Goal: Task Accomplishment & Management: Use online tool/utility

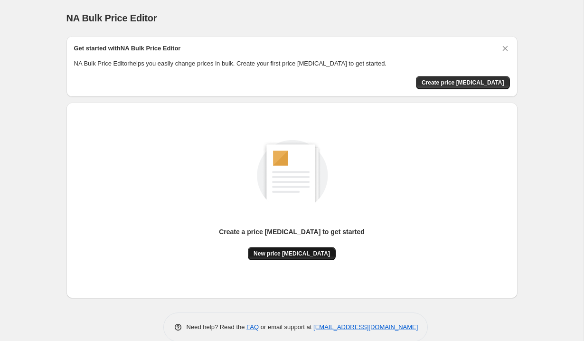
click at [308, 248] on button "New price [MEDICAL_DATA]" at bounding box center [292, 253] width 88 height 13
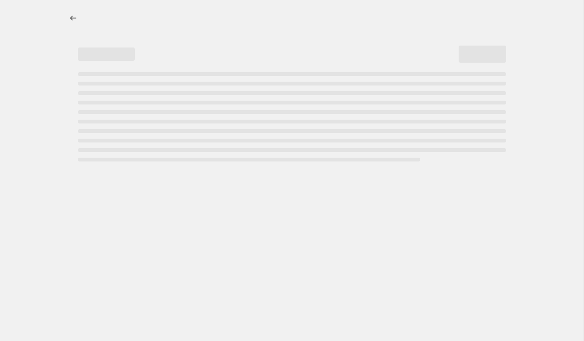
select select "percentage"
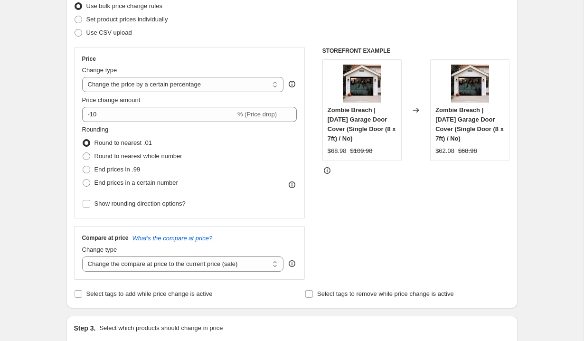
scroll to position [123, 0]
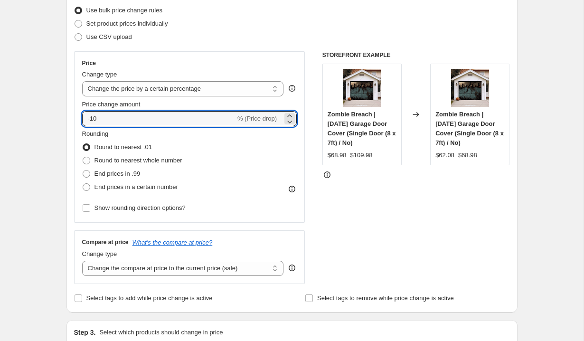
drag, startPoint x: 145, startPoint y: 121, endPoint x: 25, endPoint y: 107, distance: 120.8
type input "9"
click at [130, 95] on select "Change the price to a certain amount Change the price by a certain amount Chang…" at bounding box center [183, 88] width 202 height 15
type input "0"
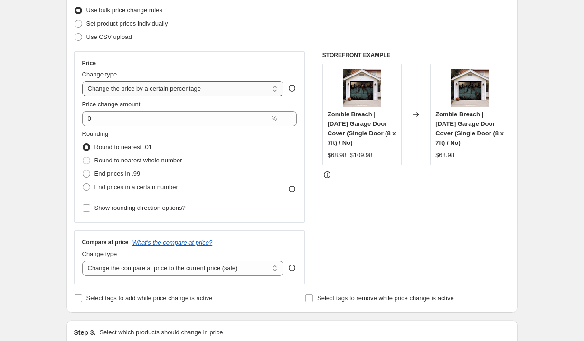
click at [143, 93] on select "Change the price to a certain amount Change the price by a certain amount Chang…" at bounding box center [183, 88] width 202 height 15
select select "by"
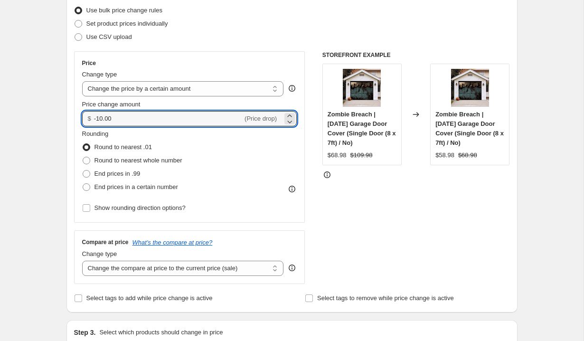
drag, startPoint x: 169, startPoint y: 118, endPoint x: 65, endPoint y: 114, distance: 104.5
click at [65, 114] on div "Step 1. Optionally give your price change job a title (eg "March 30% off sale o…" at bounding box center [288, 344] width 459 height 878
type input "3"
type input "25"
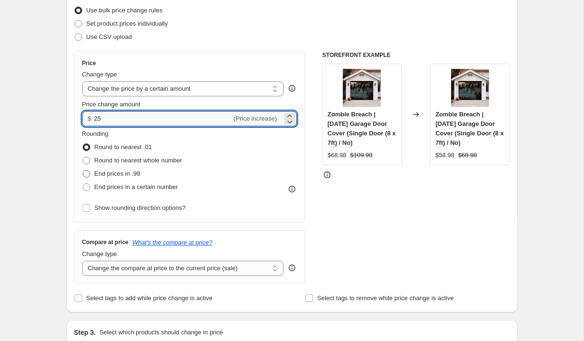
click at [127, 171] on span "End prices in .99" at bounding box center [117, 173] width 46 height 7
click at [83, 170] on input "End prices in .99" at bounding box center [83, 170] width 0 height 0
radio input "true"
type input "25.00"
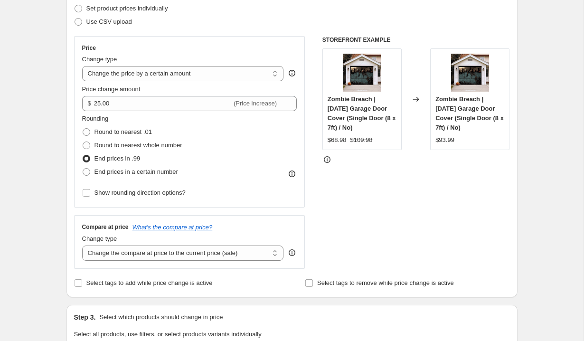
scroll to position [144, 0]
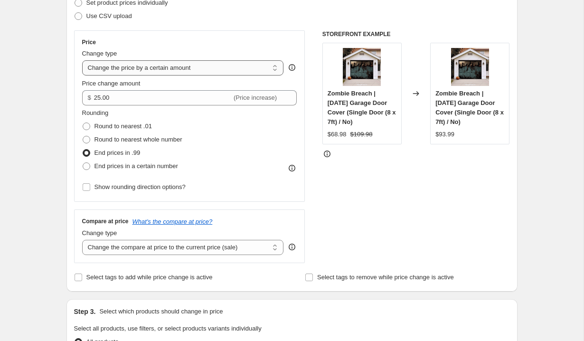
click at [140, 67] on select "Change the price to a certain amount Change the price by a certain amount Chang…" at bounding box center [183, 67] width 202 height 15
select select "percentage"
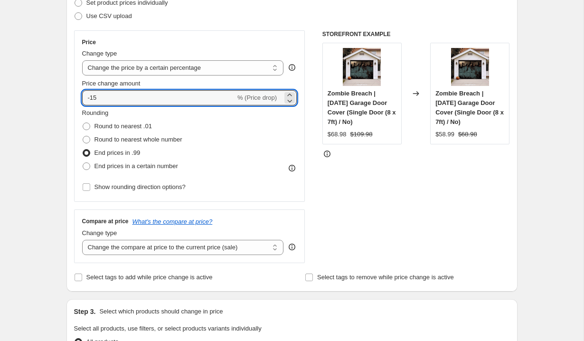
drag, startPoint x: 144, startPoint y: 98, endPoint x: 4, endPoint y: 94, distance: 139.6
click at [4, 94] on div "Create new price change job. This page is ready Create new price change job Dra…" at bounding box center [291, 338] width 583 height 964
click at [336, 209] on div "STOREFRONT EXAMPLE Zombie Breach | Halloween Garage Door Cover (Single Door (8 …" at bounding box center [415, 146] width 187 height 233
click at [87, 98] on input "50" at bounding box center [153, 97] width 142 height 15
click at [345, 196] on div "STOREFRONT EXAMPLE Zombie Breach | Halloween Garage Door Cover (Single Door (8 …" at bounding box center [415, 146] width 187 height 233
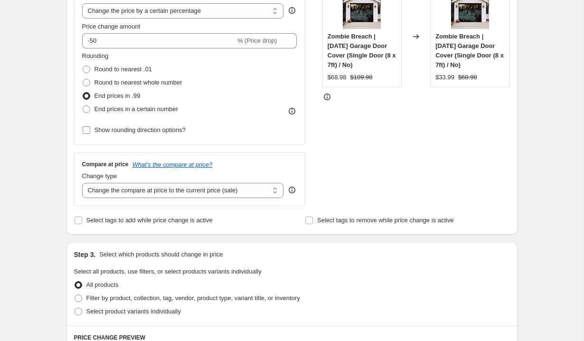
scroll to position [168, 0]
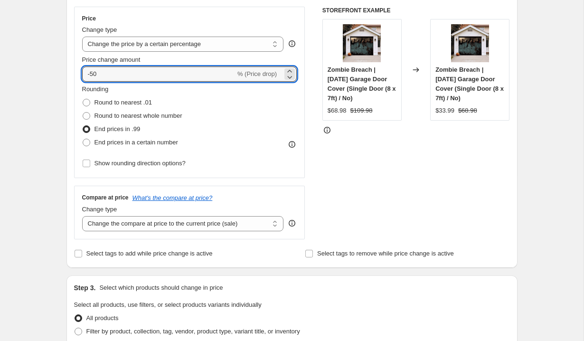
drag, startPoint x: 121, startPoint y: 75, endPoint x: 34, endPoint y: 75, distance: 87.3
click at [34, 75] on div "Create new price change job. This page is ready Create new price change job Dra…" at bounding box center [291, 314] width 583 height 964
type input "9"
click at [333, 182] on div "STOREFRONT EXAMPLE Zombie Breach | Halloween Garage Door Cover (Single Door (8 …" at bounding box center [415, 123] width 187 height 233
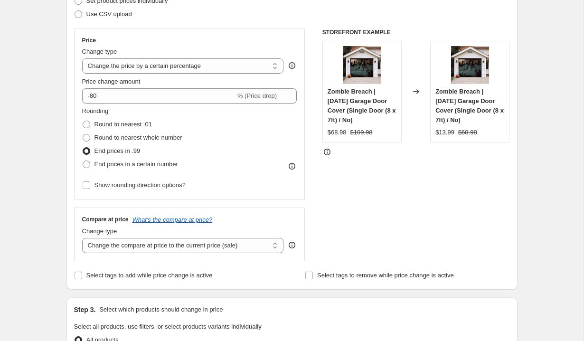
scroll to position [139, 0]
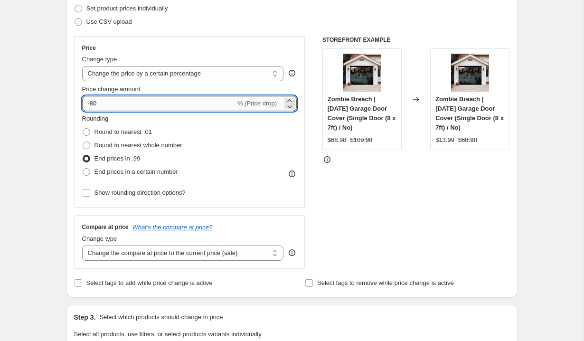
click at [110, 105] on input "-80" at bounding box center [158, 103] width 153 height 15
type input "-8"
type input "-5"
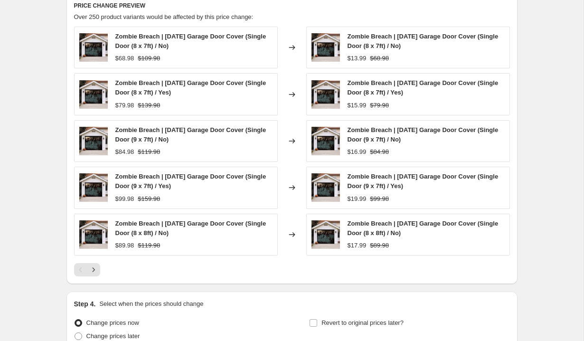
scroll to position [623, 0]
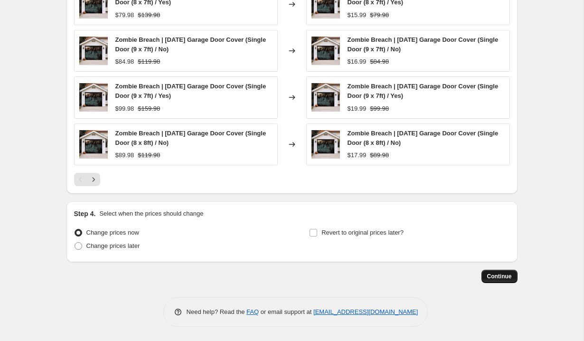
type input "-50"
click at [503, 277] on span "Continue" at bounding box center [499, 276] width 25 height 8
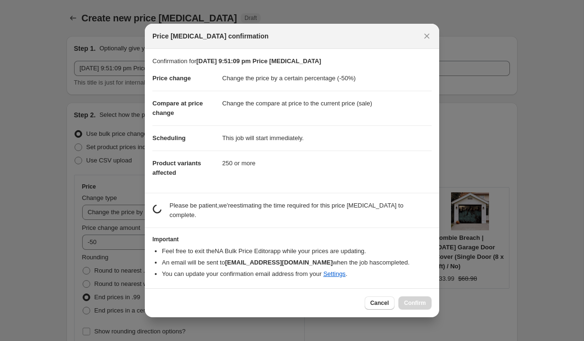
scroll to position [0, 0]
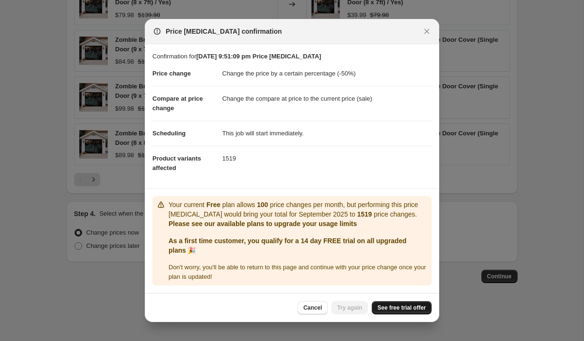
click at [417, 311] on link "See free trial offer" at bounding box center [402, 307] width 60 height 13
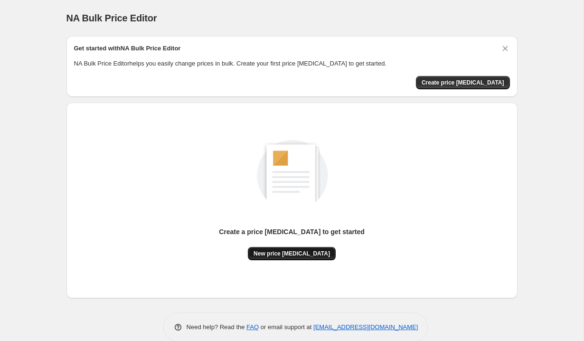
click at [282, 251] on span "New price change job" at bounding box center [291, 254] width 76 height 8
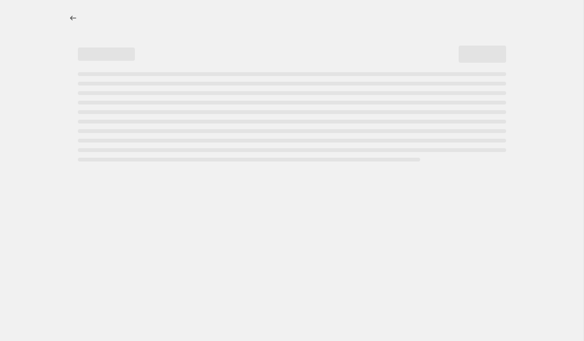
select select "percentage"
